Goal: Task Accomplishment & Management: Use online tool/utility

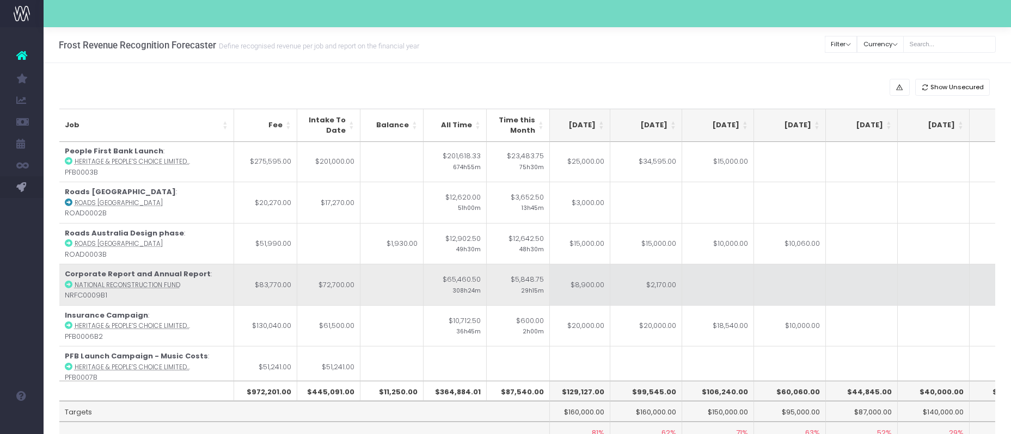
scroll to position [0, 229]
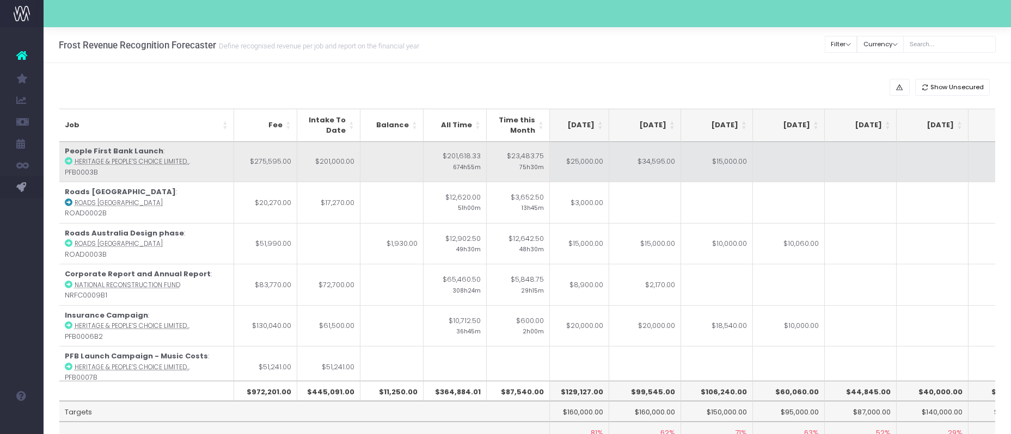
click at [574, 163] on td "$25,000.00" at bounding box center [573, 162] width 72 height 41
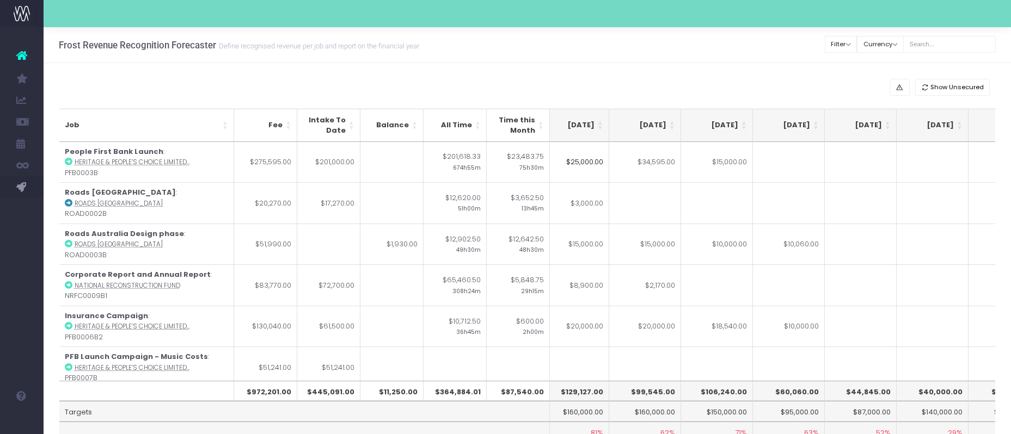
drag, startPoint x: 577, startPoint y: 161, endPoint x: 583, endPoint y: 174, distance: 14.6
click at [577, 161] on input "$25,000.00" at bounding box center [573, 162] width 72 height 41
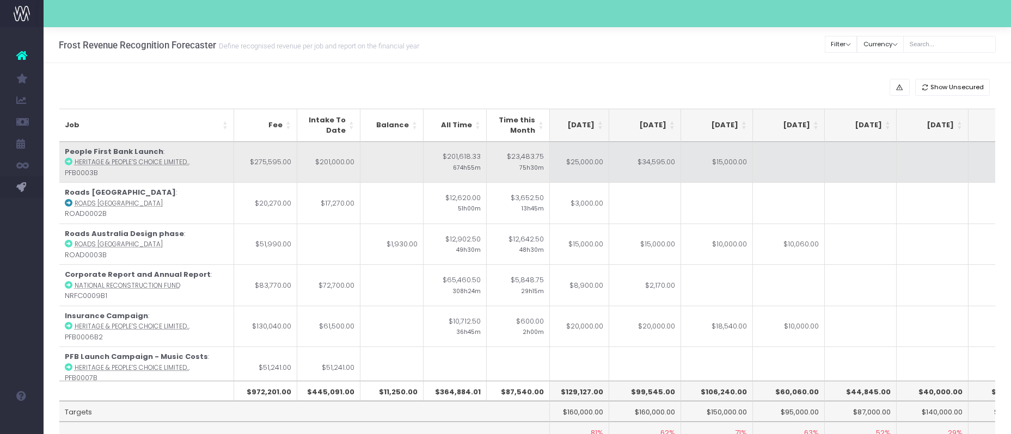
click at [657, 162] on td "$34,595.00" at bounding box center [645, 162] width 72 height 41
click at [657, 162] on input "$34,595.00" at bounding box center [645, 162] width 72 height 41
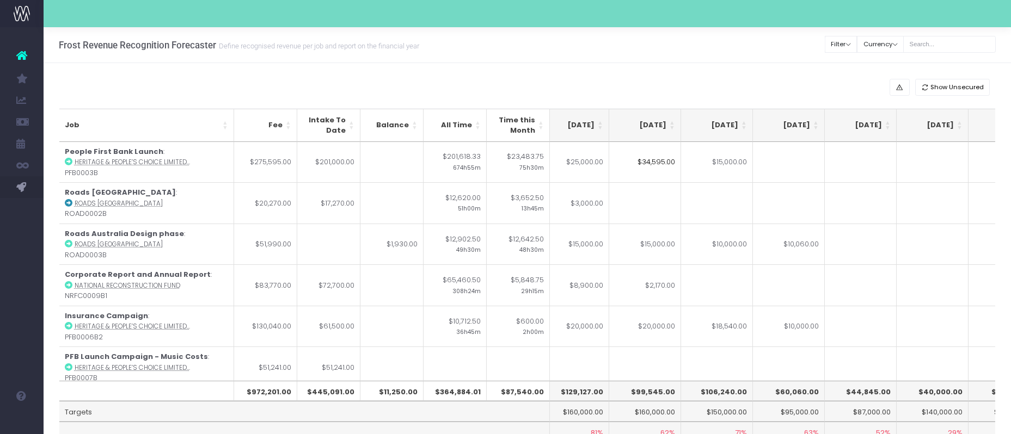
click at [649, 163] on input "$34,595.00" at bounding box center [645, 162] width 72 height 41
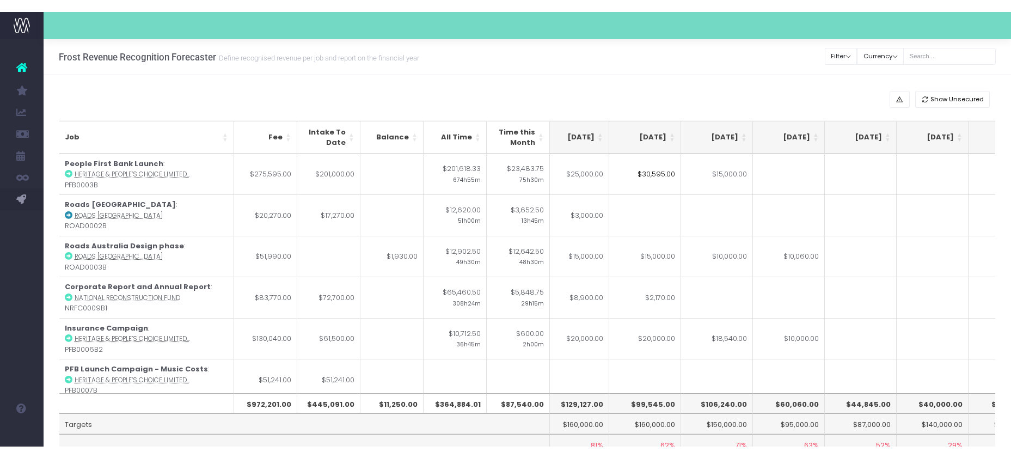
scroll to position [0, 228]
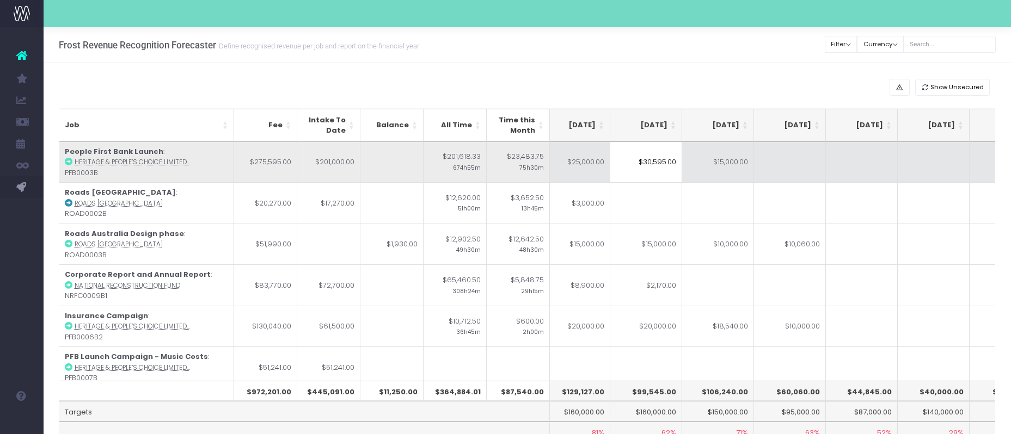
click at [580, 159] on td "$25,000.00" at bounding box center [574, 162] width 72 height 41
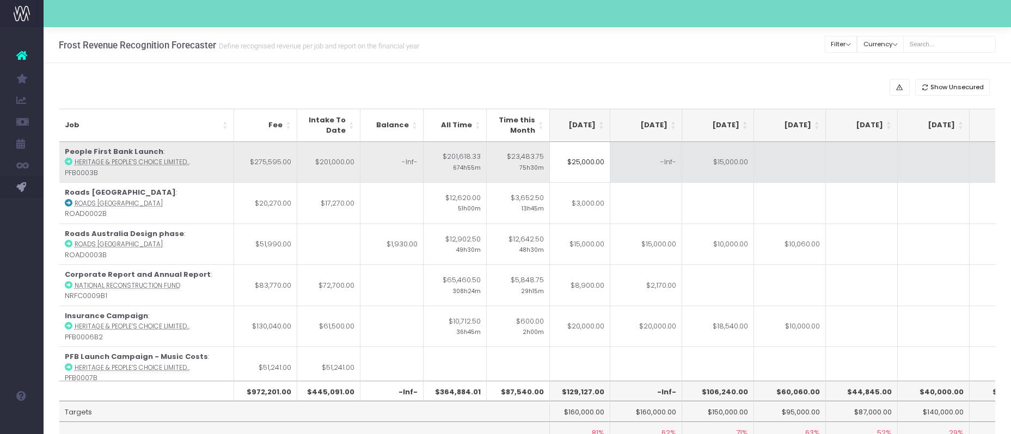
click at [580, 159] on input "$25,000.00" at bounding box center [574, 162] width 72 height 41
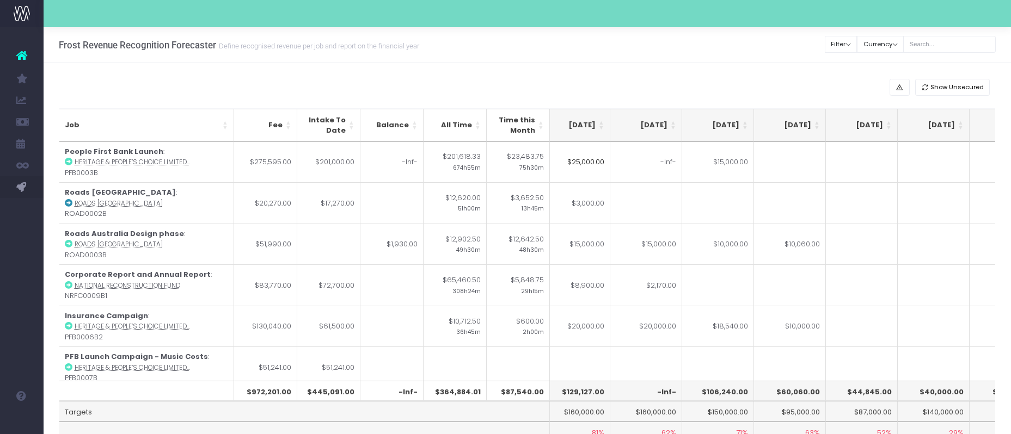
click at [578, 160] on input "$25,000.00" at bounding box center [574, 162] width 72 height 41
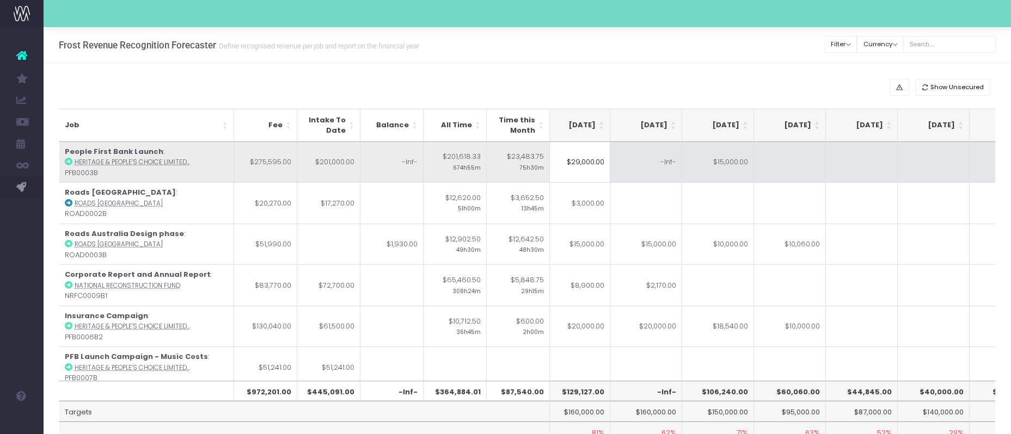
click at [667, 167] on td "-Inf-" at bounding box center [646, 162] width 72 height 41
click at [410, 168] on td "-Inf-" at bounding box center [391, 162] width 63 height 41
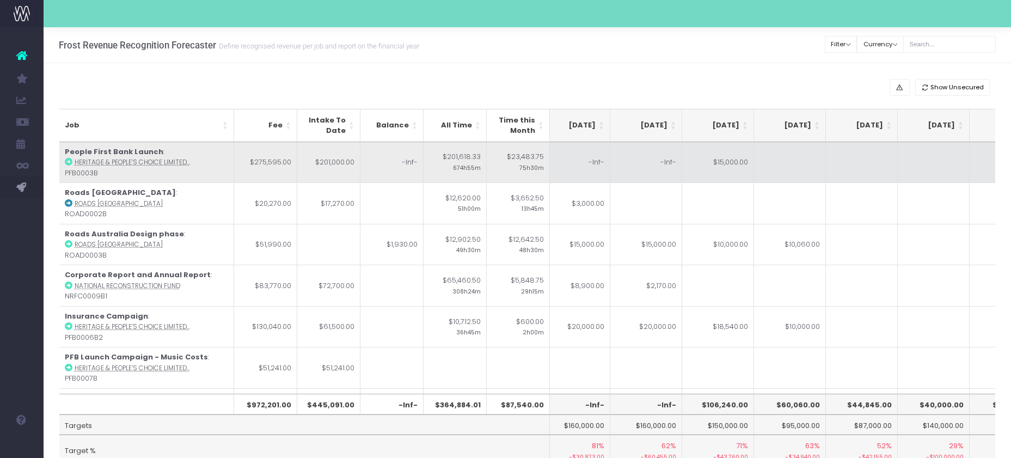
click at [604, 167] on td "-Inf-" at bounding box center [574, 162] width 72 height 41
click at [604, 167] on input "-Inf-" at bounding box center [574, 162] width 72 height 41
click at [655, 167] on td "-Inf-" at bounding box center [646, 162] width 72 height 41
click at [741, 162] on td "$15,000.00" at bounding box center [718, 162] width 72 height 41
click at [741, 162] on input "$15,000.00" at bounding box center [718, 162] width 72 height 41
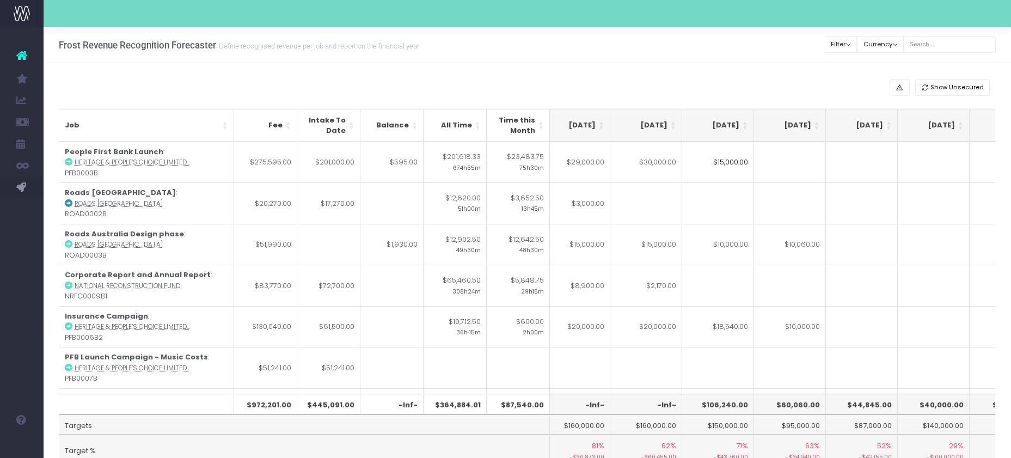
click at [725, 162] on input "$15,000.00" at bounding box center [718, 162] width 72 height 41
click at [746, 179] on td "-Inf-" at bounding box center [718, 162] width 72 height 41
type input "-Inf-"
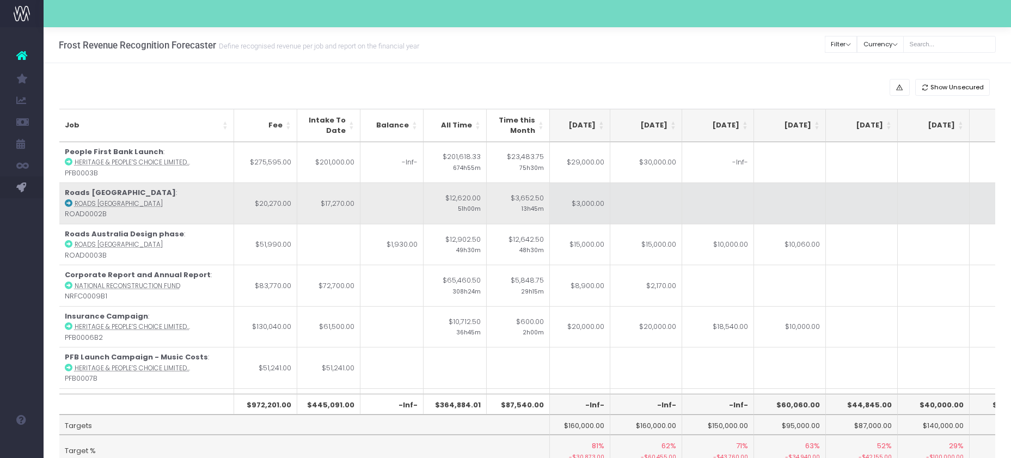
click at [795, 200] on td at bounding box center [790, 202] width 72 height 41
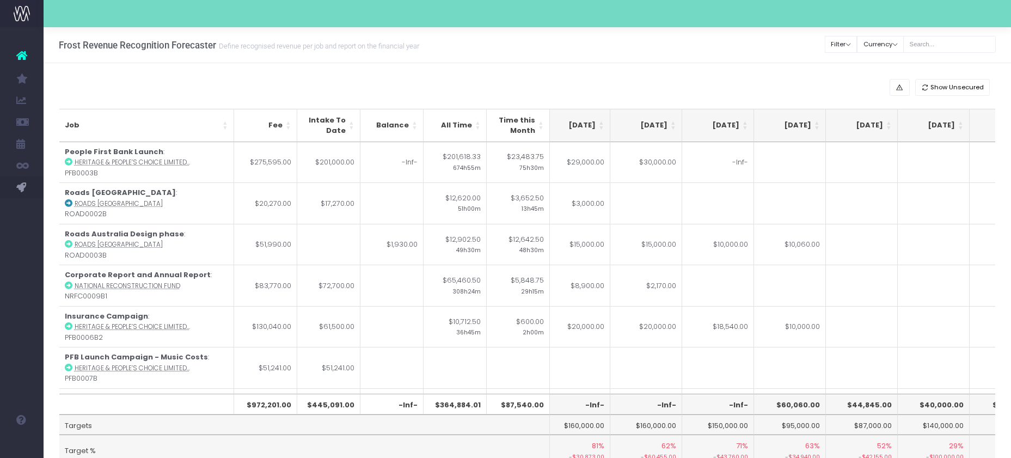
click at [789, 162] on td at bounding box center [790, 162] width 72 height 41
click at [734, 163] on td "-Inf-" at bounding box center [718, 162] width 72 height 41
type input "0"
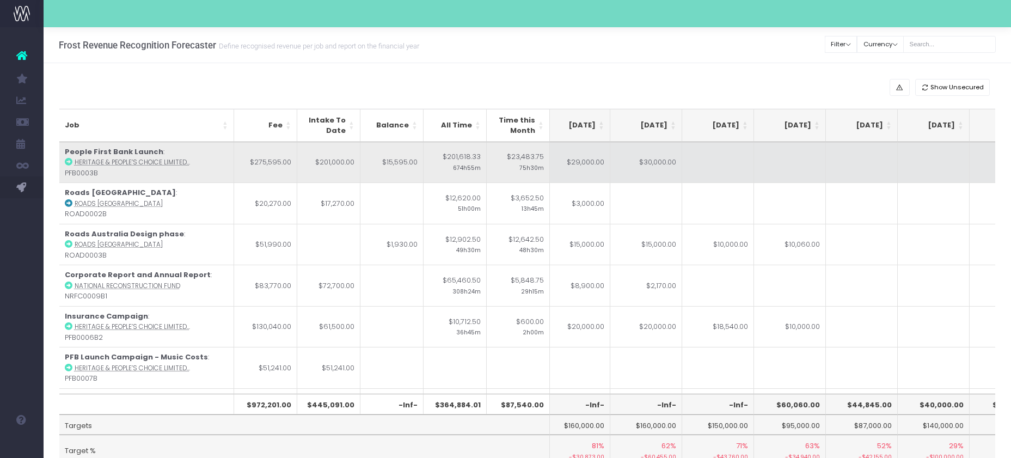
click at [709, 163] on td at bounding box center [718, 162] width 72 height 41
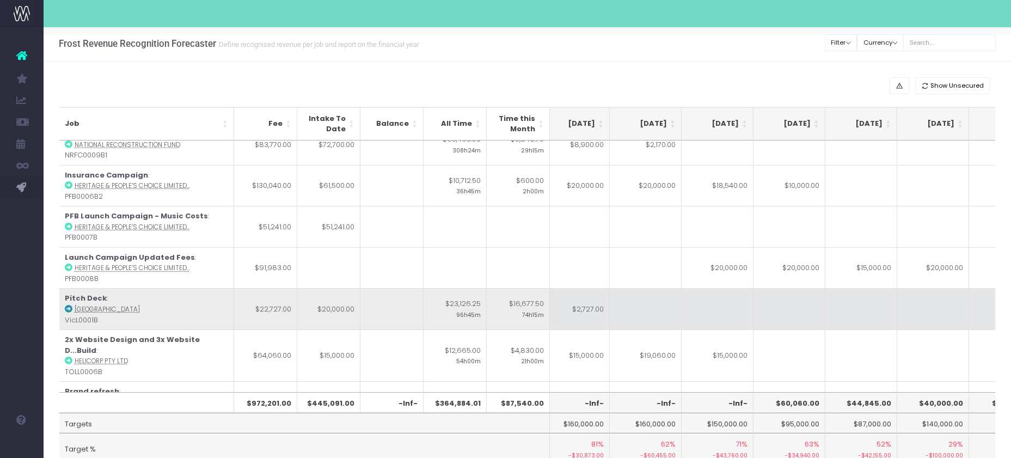
scroll to position [153, 228]
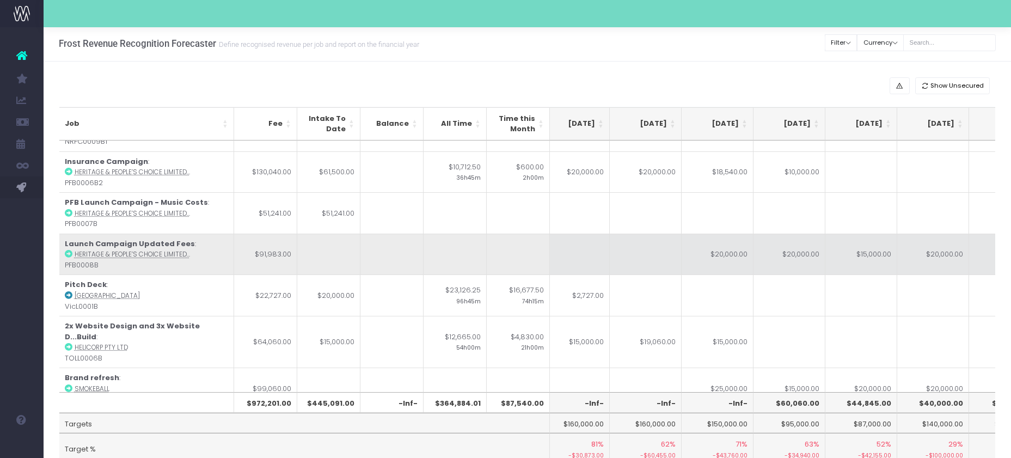
click at [723, 257] on td "$20,000.00" at bounding box center [718, 254] width 72 height 41
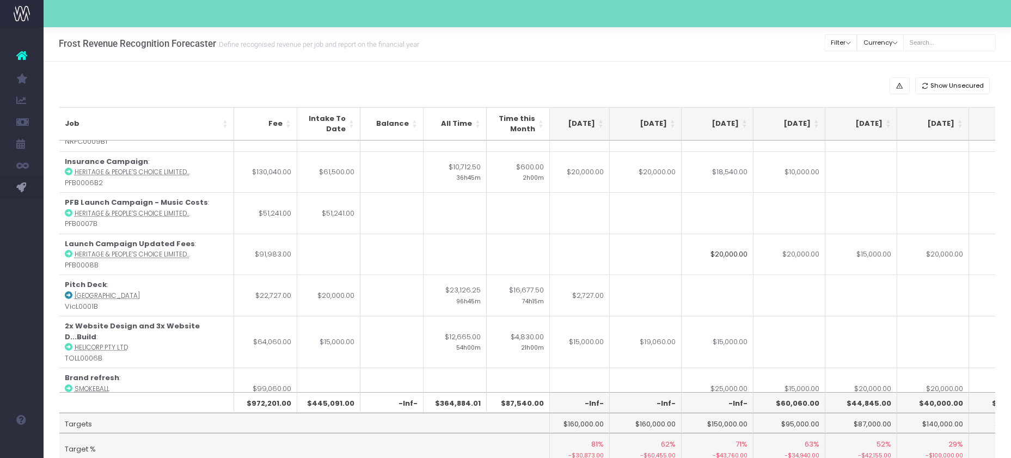
type input "1"
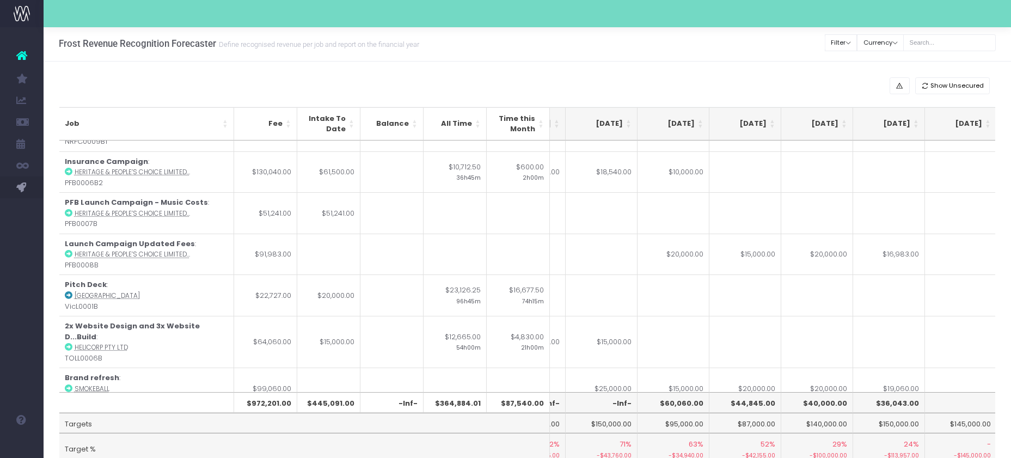
scroll to position [153, 355]
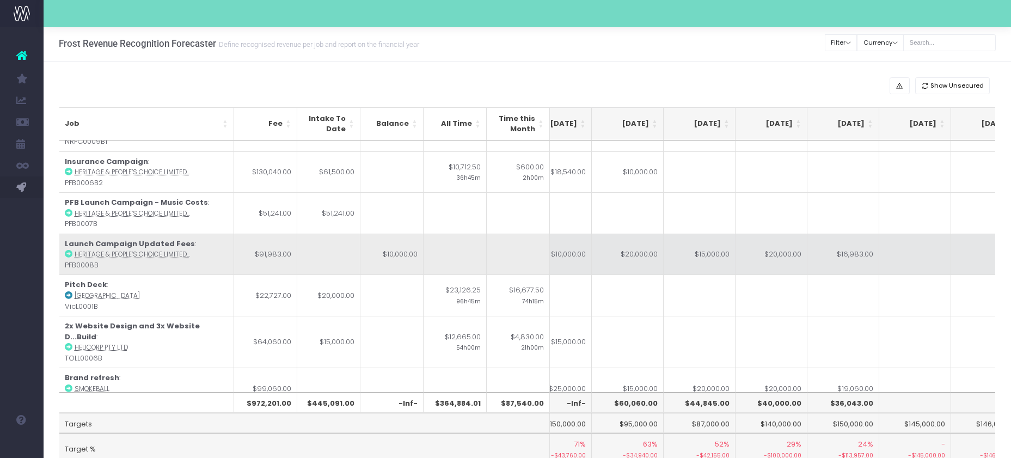
click at [717, 261] on td "$15,000.00" at bounding box center [700, 254] width 72 height 41
type input "25000"
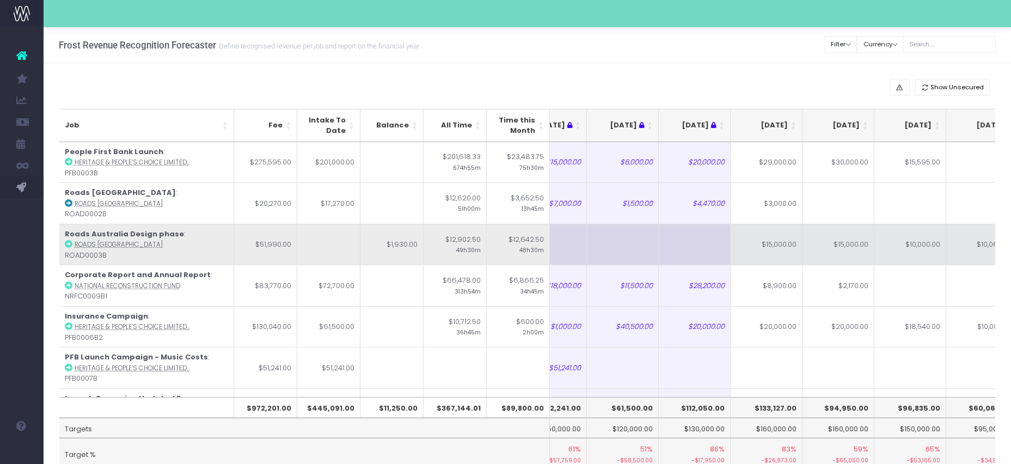
scroll to position [0, 38]
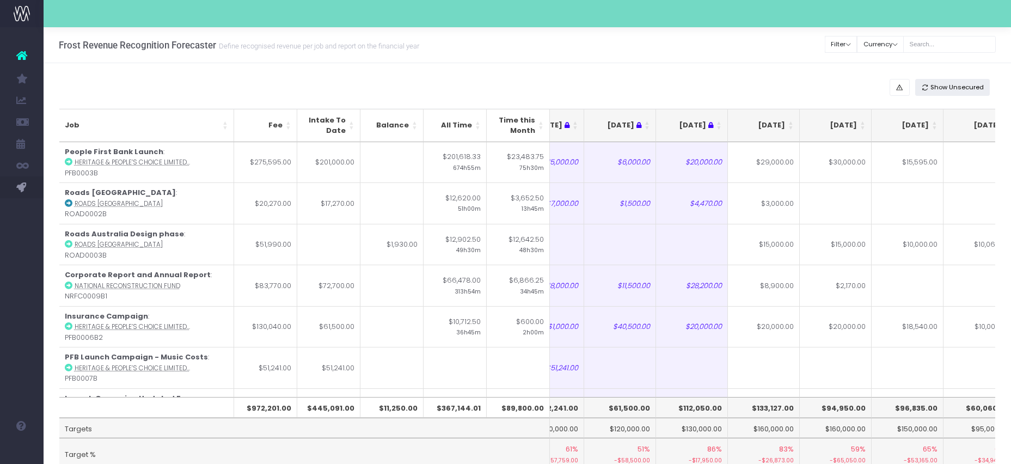
click at [957, 89] on span "Show Unsecured" at bounding box center [956, 87] width 53 height 9
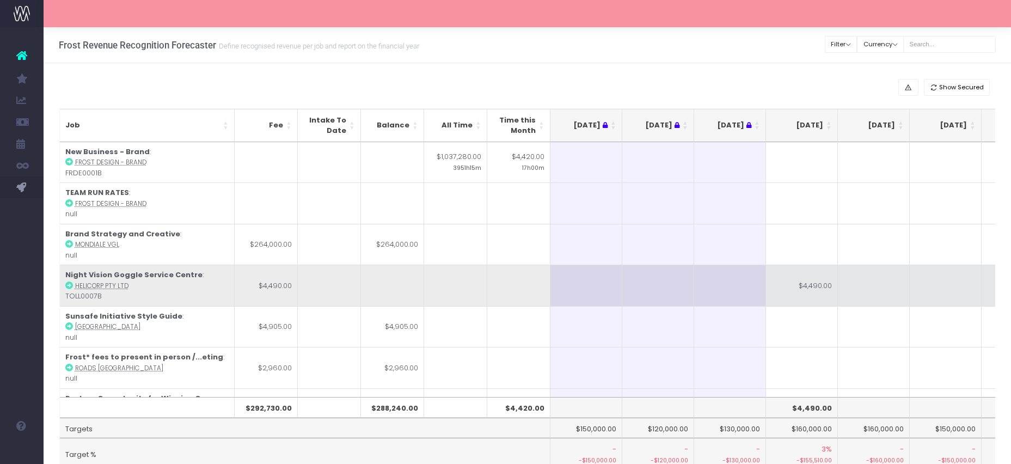
click at [818, 290] on td "$4,490.00" at bounding box center [802, 285] width 72 height 41
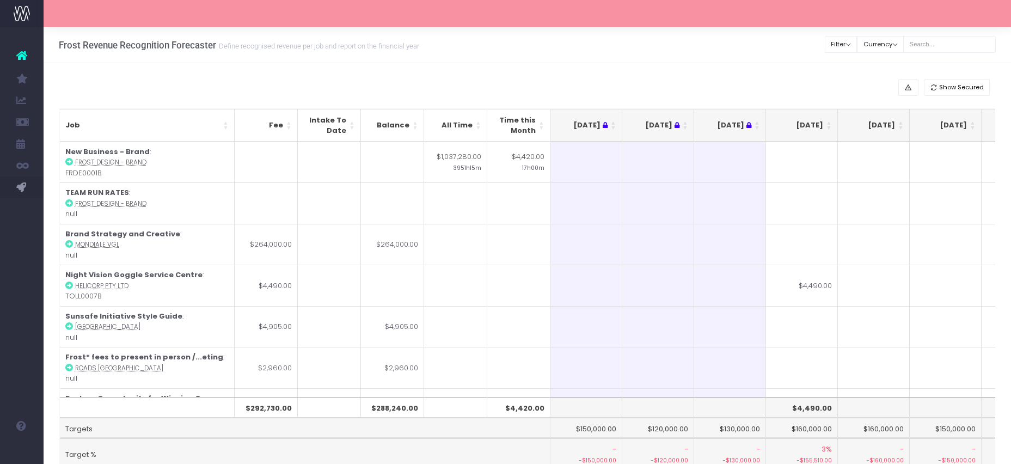
type input "$4,490.00"
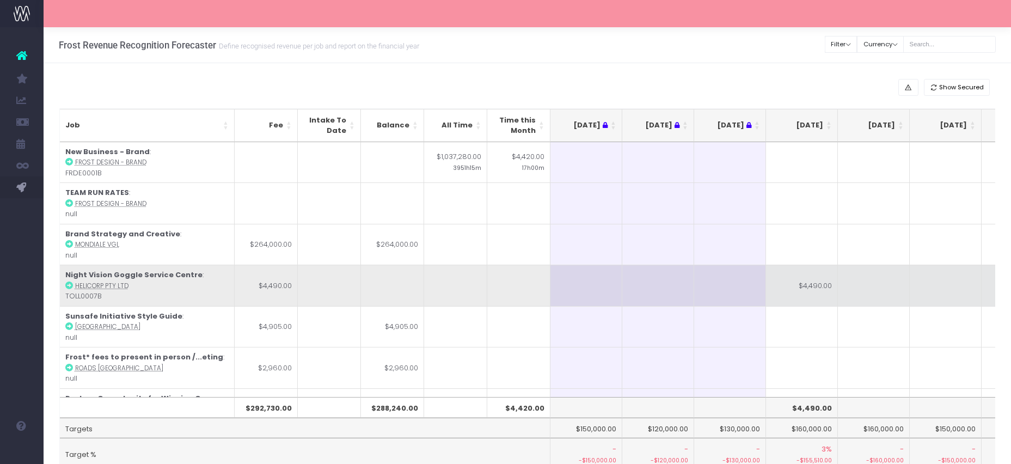
click at [879, 295] on table "Job Fee Intake To Date Balance All Time Time this Month [DATE] [DATE] [DATE] Se…" at bounding box center [843, 312] width 1569 height 340
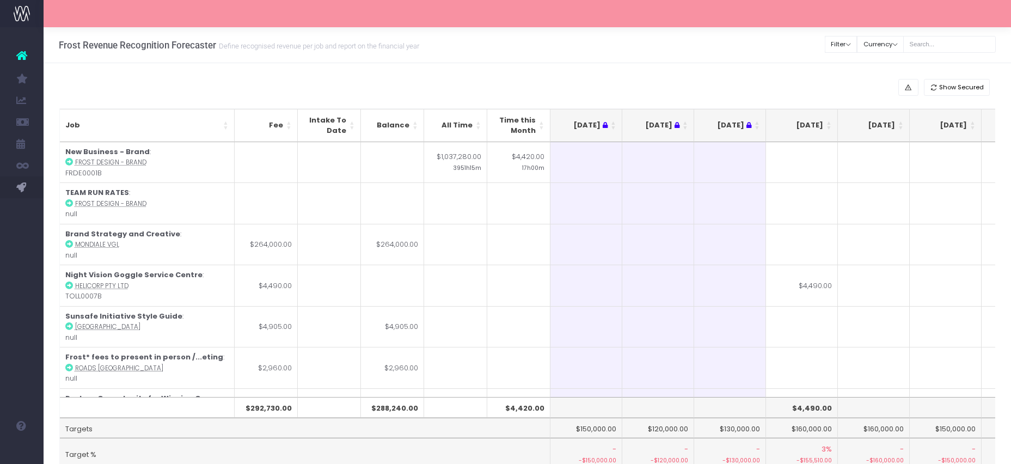
paste input "$4,490.00"
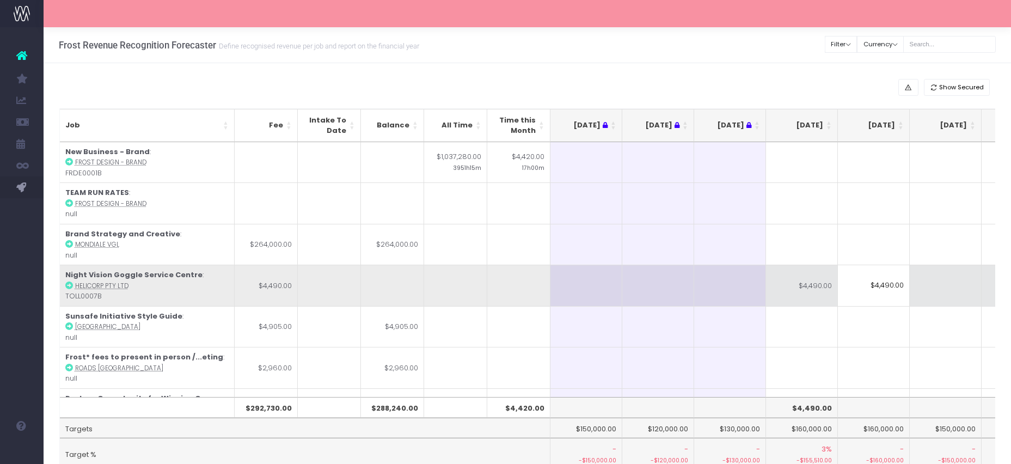
type input "$4,490.00"
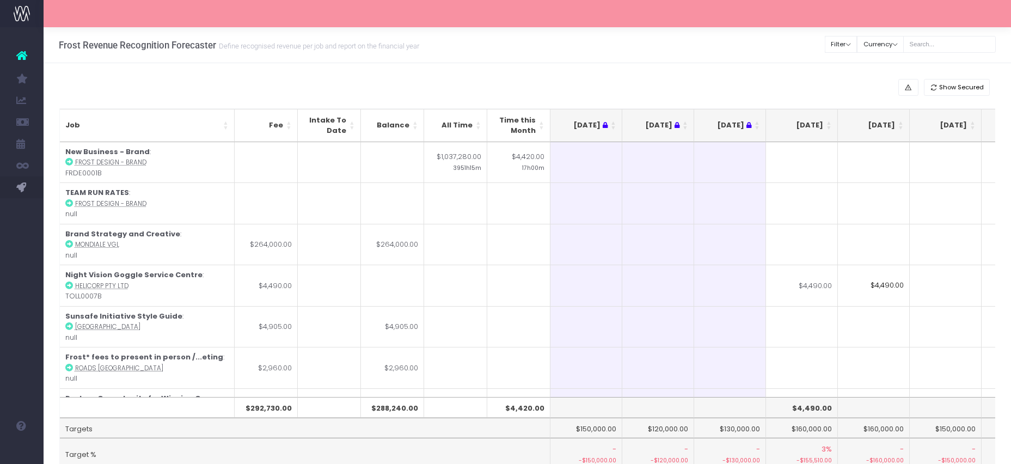
click at [824, 290] on td "$4,490.00" at bounding box center [802, 285] width 72 height 41
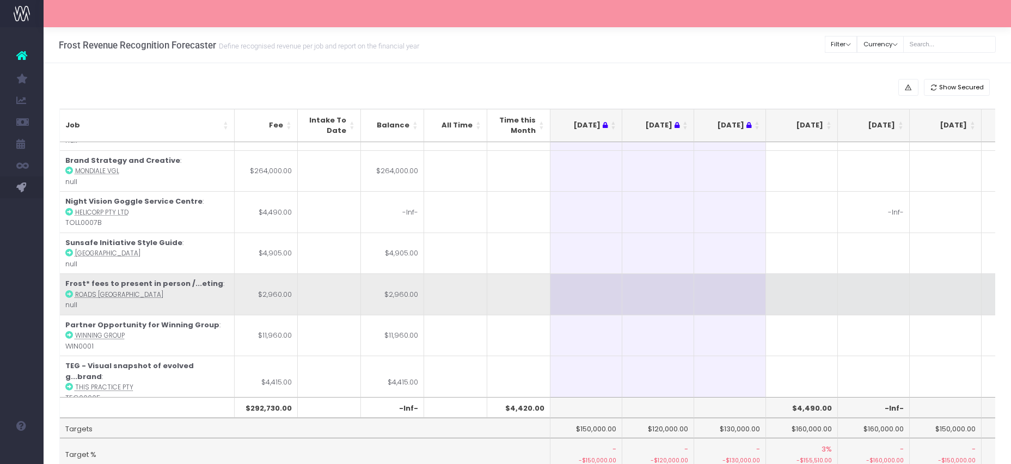
scroll to position [0, 0]
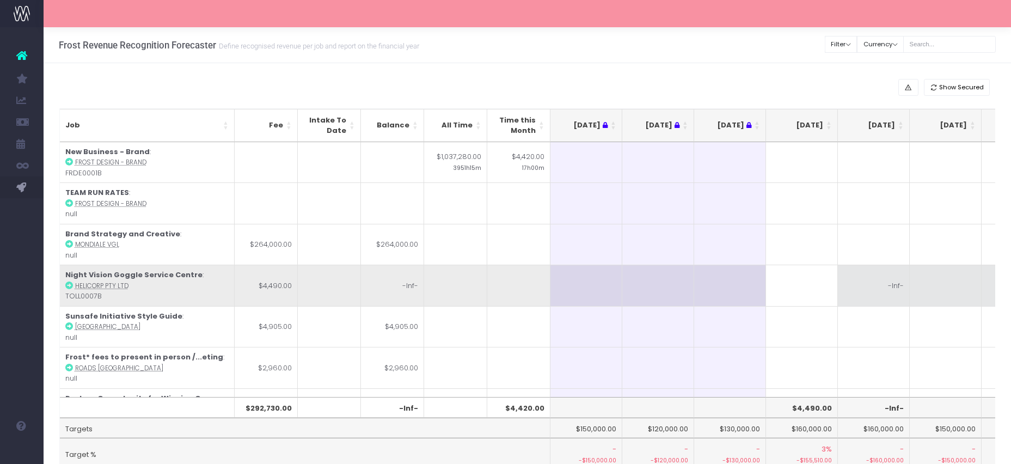
click at [878, 272] on td "-Inf-" at bounding box center [874, 285] width 72 height 41
drag, startPoint x: 869, startPoint y: 285, endPoint x: 942, endPoint y: 290, distance: 73.6
click at [942, 290] on table "Job Fee Intake To Date Balance All Time Time this Month [DATE] [DATE] [DATE] Se…" at bounding box center [843, 312] width 1569 height 340
type input "4490"
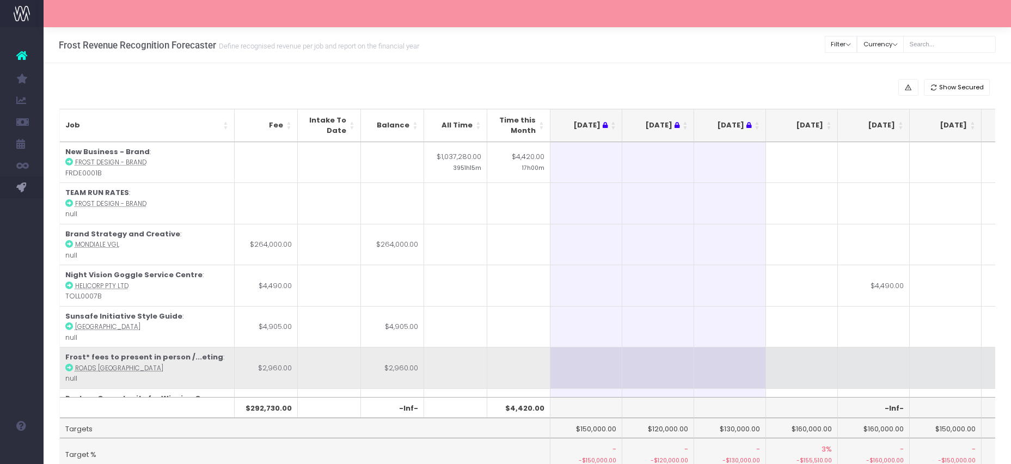
click at [875, 357] on td at bounding box center [874, 367] width 72 height 41
